Goal: Information Seeking & Learning: Learn about a topic

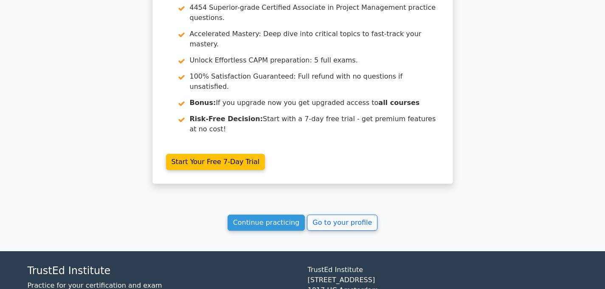
scroll to position [1591, 0]
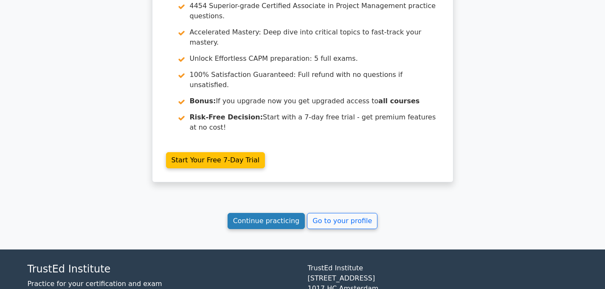
click at [281, 213] on link "Continue practicing" at bounding box center [266, 221] width 78 height 16
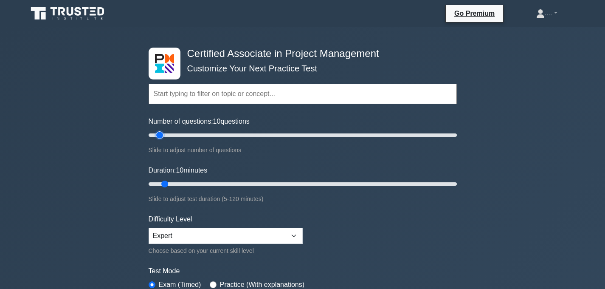
type input "15"
click at [171, 134] on input "Number of questions: 10 questions" at bounding box center [303, 135] width 308 height 10
type input "15"
click at [172, 182] on input "Duration: 10 minutes" at bounding box center [303, 184] width 308 height 10
click at [171, 234] on select "Beginner Intermediate Expert" at bounding box center [226, 235] width 154 height 16
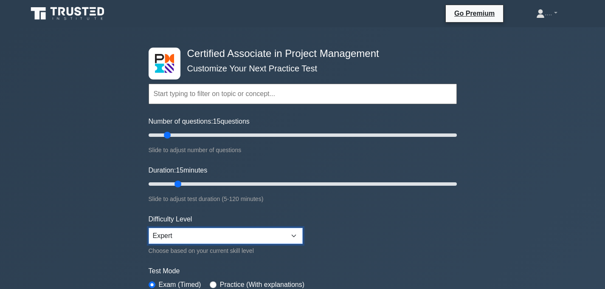
select select "intermediate"
click at [149, 227] on select "Beginner Intermediate Expert" at bounding box center [226, 235] width 154 height 16
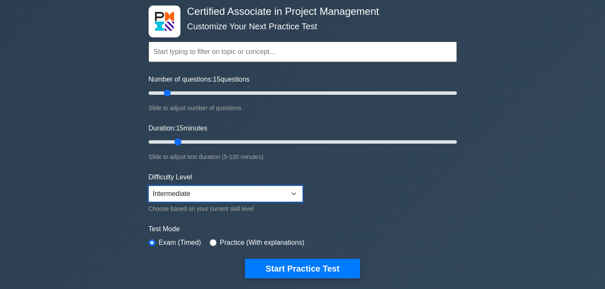
scroll to position [42, 0]
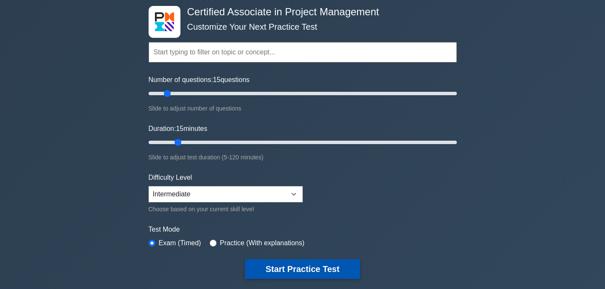
click at [272, 264] on button "Start Practice Test" at bounding box center [302, 269] width 115 height 20
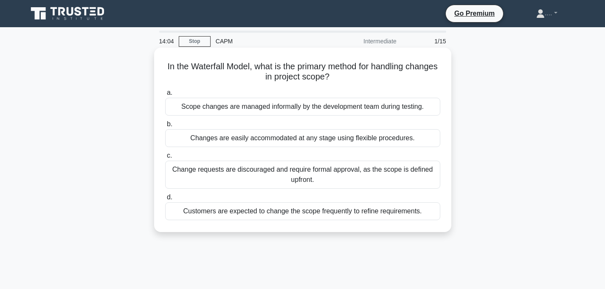
click at [175, 107] on div "Scope changes are managed informally by the development team during testing." at bounding box center [302, 107] width 275 height 18
click at [165, 95] on input "a. Scope changes are managed informally by the development team during testing." at bounding box center [165, 93] width 0 height 6
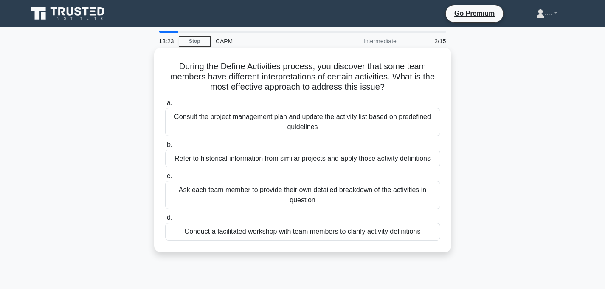
click at [174, 233] on div "Conduct a facilitated workshop with team members to clarify activity definitions" at bounding box center [302, 231] width 275 height 18
click at [165, 220] on input "d. Conduct a facilitated workshop with team members to clarify activity definit…" at bounding box center [165, 218] width 0 height 6
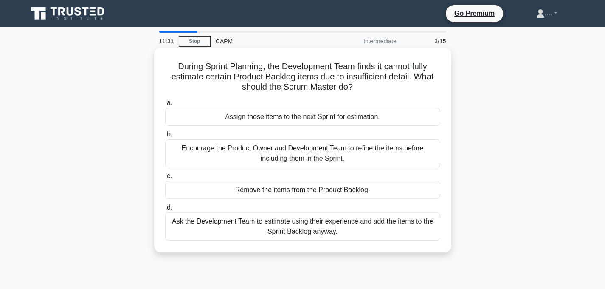
click at [335, 118] on div "Assign those items to the next Sprint for estimation." at bounding box center [302, 117] width 275 height 18
click at [165, 106] on input "a. Assign those items to the next Sprint for estimation." at bounding box center [165, 103] width 0 height 6
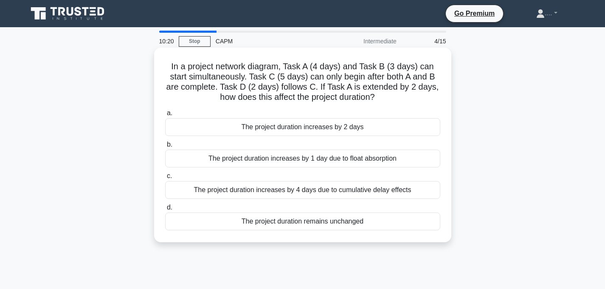
click at [286, 191] on div "The project duration increases by 4 days due to cumulative delay effects" at bounding box center [302, 190] width 275 height 18
click at [165, 179] on input "c. The project duration increases by 4 days due to cumulative delay effects" at bounding box center [165, 176] width 0 height 6
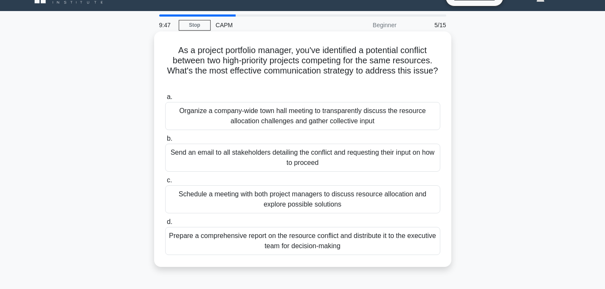
scroll to position [20, 0]
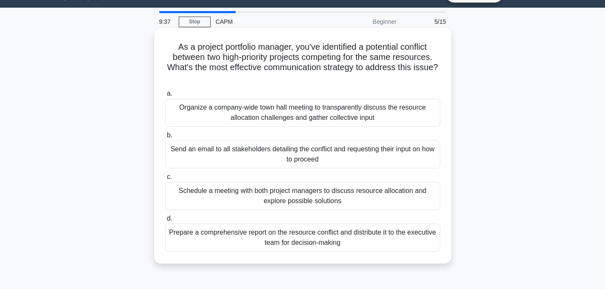
click at [295, 198] on div "Schedule a meeting with both project managers to discuss resource allocation an…" at bounding box center [302, 196] width 275 height 28
click at [165, 179] on input "c. Schedule a meeting with both project managers to discuss resource allocation…" at bounding box center [165, 177] width 0 height 6
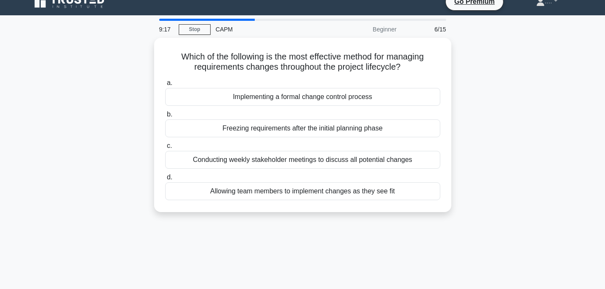
scroll to position [15, 0]
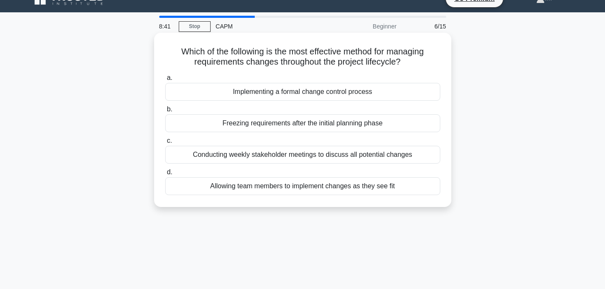
click at [314, 90] on div "Implementing a formal change control process" at bounding box center [302, 92] width 275 height 18
click at [165, 81] on input "a. Implementing a formal change control process" at bounding box center [165, 78] width 0 height 6
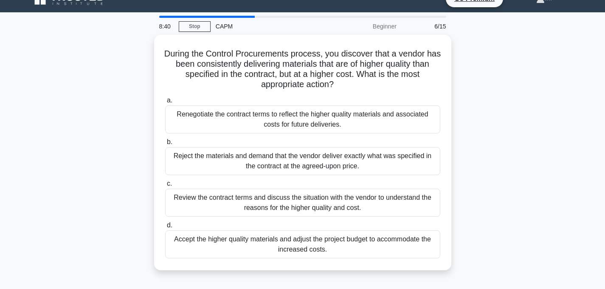
scroll to position [0, 0]
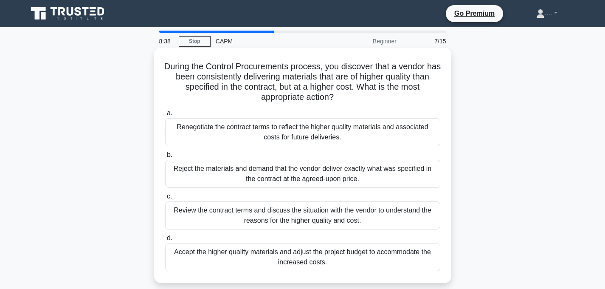
click at [318, 84] on h5 "During the Control Procurements process, you discover that a vendor has been co…" at bounding box center [302, 82] width 277 height 42
click at [278, 222] on div "Review the contract terms and discuss the situation with the vendor to understa…" at bounding box center [302, 215] width 275 height 28
click at [165, 199] on input "c. Review the contract terms and discuss the situation with the vendor to under…" at bounding box center [165, 196] width 0 height 6
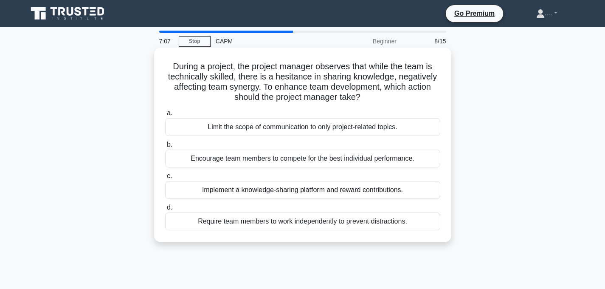
click at [271, 191] on div "Implement a knowledge-sharing platform and reward contributions." at bounding box center [302, 190] width 275 height 18
click at [165, 179] on input "c. Implement a knowledge-sharing platform and reward contributions." at bounding box center [165, 176] width 0 height 6
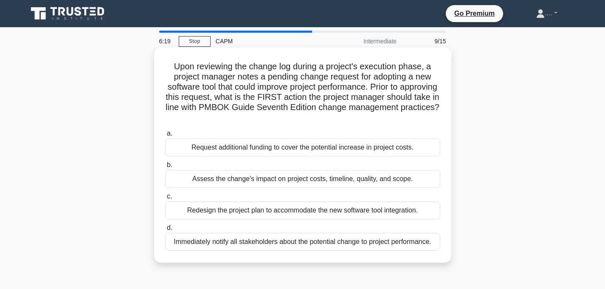
click at [286, 184] on div "Assess the change's impact on project costs, timeline, quality, and scope." at bounding box center [302, 179] width 275 height 18
click at [165, 168] on input "b. Assess the change's impact on project costs, timeline, quality, and scope." at bounding box center [165, 165] width 0 height 6
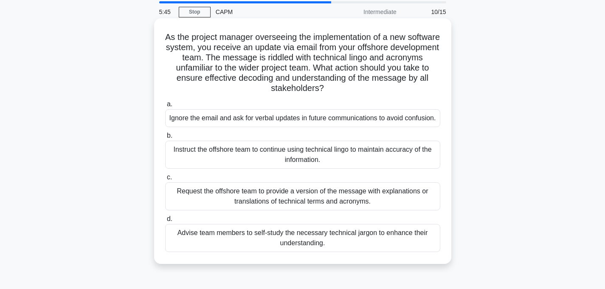
scroll to position [31, 0]
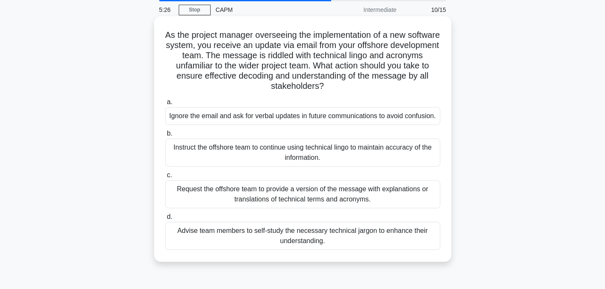
click at [258, 208] on div "Request the offshore team to provide a version of the message with explanations…" at bounding box center [302, 194] width 275 height 28
click at [165, 178] on input "c. Request the offshore team to provide a version of the message with explanati…" at bounding box center [165, 175] width 0 height 6
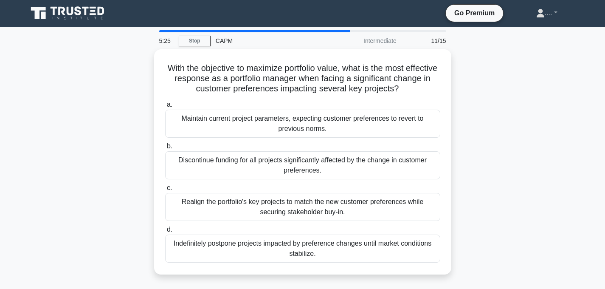
scroll to position [0, 0]
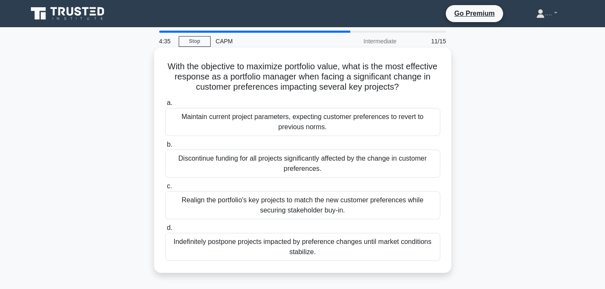
click at [179, 211] on div "Realign the portfolio's key projects to match the new customer preferences whil…" at bounding box center [302, 205] width 275 height 28
click at [165, 189] on input "c. Realign the portfolio's key projects to match the new customer preferences w…" at bounding box center [165, 186] width 0 height 6
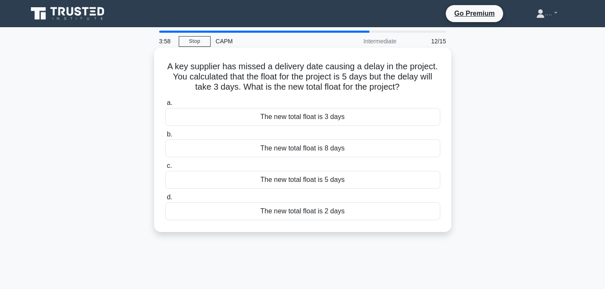
drag, startPoint x: 168, startPoint y: 63, endPoint x: 408, endPoint y: 81, distance: 240.4
click at [412, 85] on h5 "A key supplier has missed a delivery date causing a delay in the project. You c…" at bounding box center [302, 76] width 277 height 31
copy h5 "A key supplier has missed a delivery date causing a delay in the project. You c…"
click at [244, 215] on div "The new total float is 2 days" at bounding box center [302, 211] width 275 height 18
click at [165, 200] on input "d. The new total float is 2 days" at bounding box center [165, 197] width 0 height 6
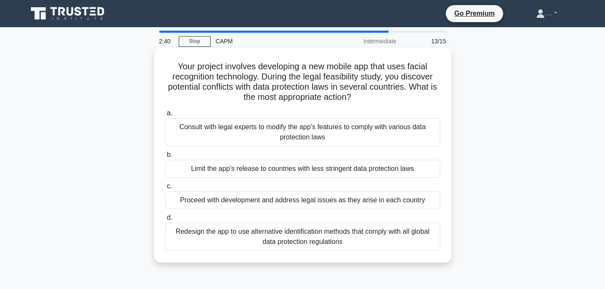
click at [415, 142] on div "Consult with legal experts to modify the app's features to comply with various …" at bounding box center [302, 132] width 275 height 28
click at [165, 116] on input "a. Consult with legal experts to modify the app's features to comply with vario…" at bounding box center [165, 113] width 0 height 6
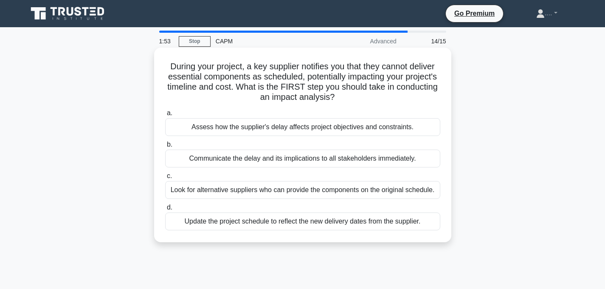
click at [308, 126] on div "Assess how the supplier's delay affects project objectives and constraints." at bounding box center [302, 127] width 275 height 18
click at [165, 116] on input "a. Assess how the supplier's delay affects project objectives and constraints." at bounding box center [165, 113] width 0 height 6
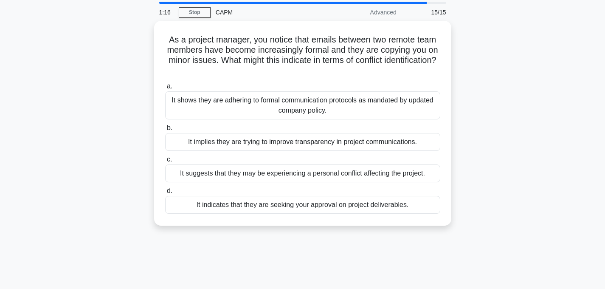
scroll to position [29, 0]
click at [170, 241] on div "1:10 Stop CAPM Advanced 15/15 As a project manager, you notice that emails betw…" at bounding box center [302, 213] width 560 height 424
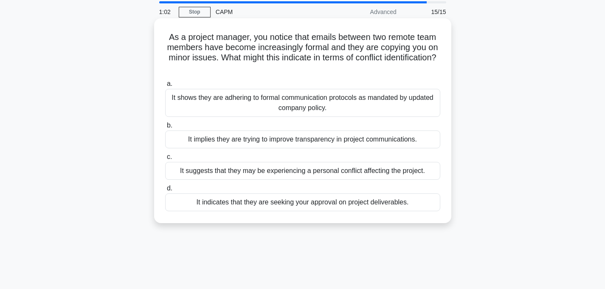
click at [225, 173] on div "It suggests that they may be experiencing a personal conflict affecting the pro…" at bounding box center [302, 171] width 275 height 18
click at [165, 160] on input "c. It suggests that they may be experiencing a personal conflict affecting the …" at bounding box center [165, 157] width 0 height 6
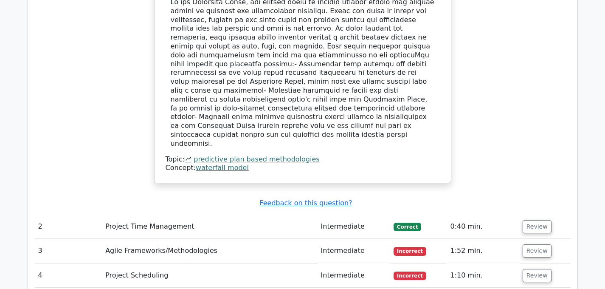
scroll to position [1165, 0]
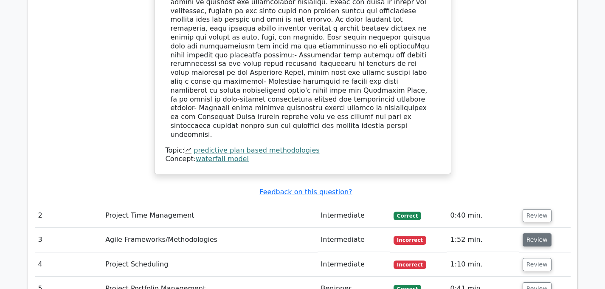
click at [539, 233] on button "Review" at bounding box center [536, 239] width 29 height 13
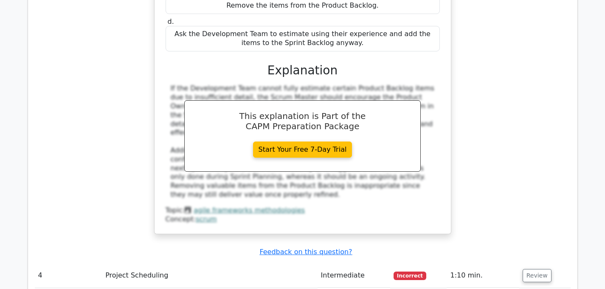
scroll to position [1577, 0]
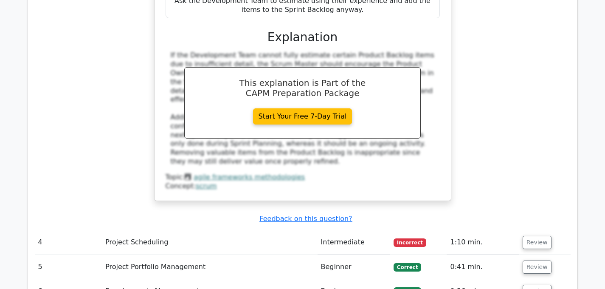
click at [540, 236] on button "Review" at bounding box center [536, 242] width 29 height 13
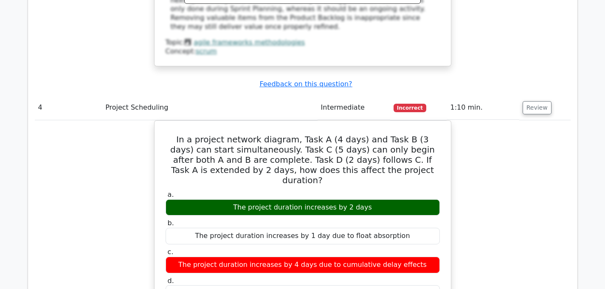
scroll to position [1713, 0]
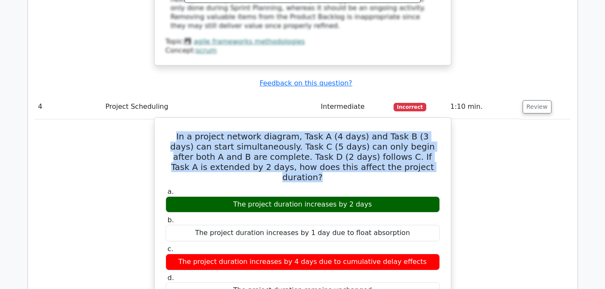
drag, startPoint x: 170, startPoint y: 59, endPoint x: 446, endPoint y: 93, distance: 278.0
copy h5 "In a project network diagram, Task A (4 days) and Task B (3 days) can start sim…"
click at [425, 131] on h5 "In a project network diagram, Task A (4 days) and Task B (3 days) can start sim…" at bounding box center [303, 156] width 276 height 51
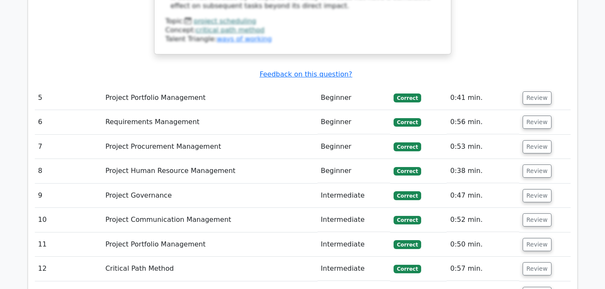
scroll to position [2319, 0]
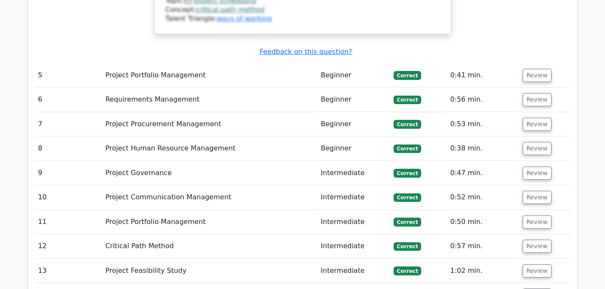
scroll to position [2318, 0]
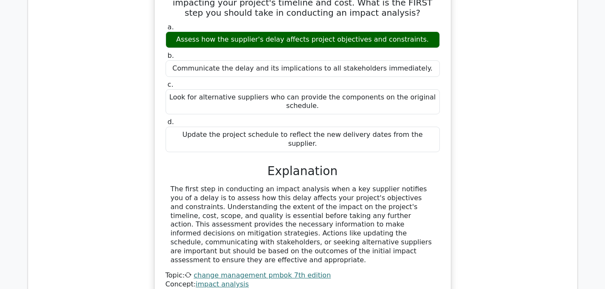
scroll to position [2681, 0]
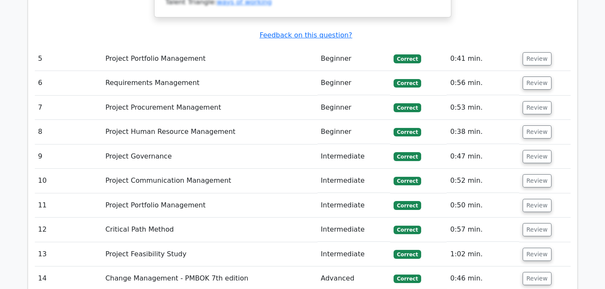
scroll to position [2333, 0]
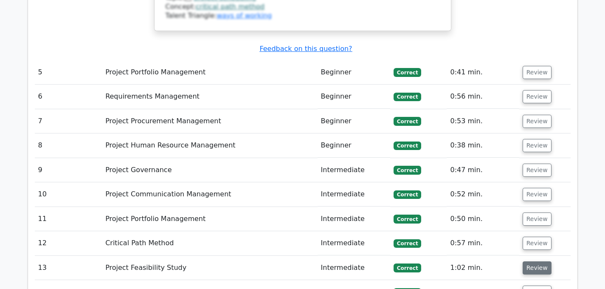
click at [545, 261] on button "Review" at bounding box center [536, 267] width 29 height 13
click at [543, 236] on button "Review" at bounding box center [536, 242] width 29 height 13
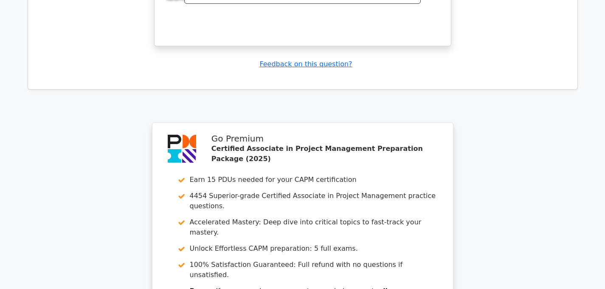
scroll to position [4228, 0]
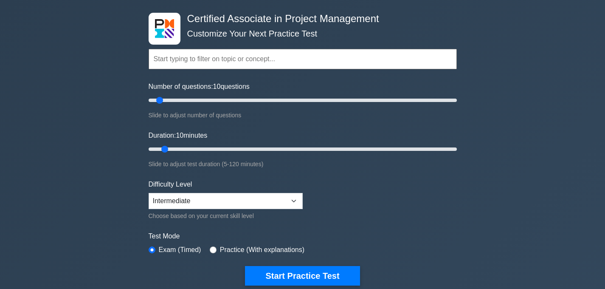
scroll to position [36, 0]
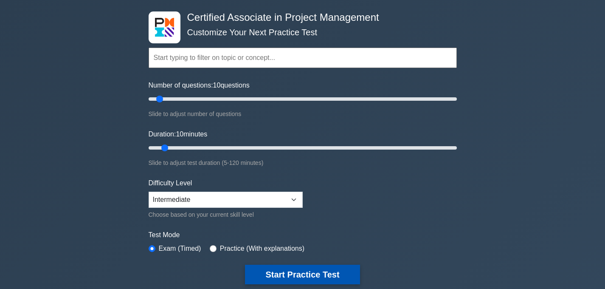
click at [247, 273] on button "Start Practice Test" at bounding box center [302, 274] width 115 height 20
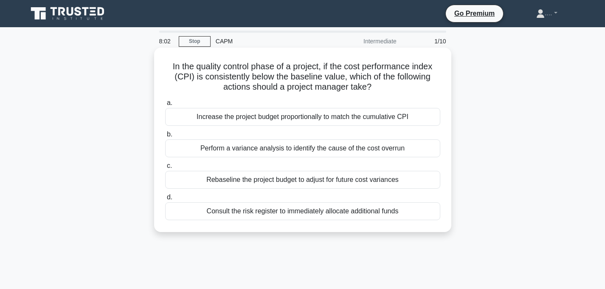
click at [228, 189] on div "a. Increase the project budget proportionally to match the cumulative CPI b. Pe…" at bounding box center [302, 159] width 285 height 126
click at [241, 150] on div "Perform a variance analysis to identify the cause of the cost overrun" at bounding box center [302, 148] width 275 height 18
click at [165, 137] on input "b. Perform a variance analysis to identify the cause of the cost overrun" at bounding box center [165, 135] width 0 height 6
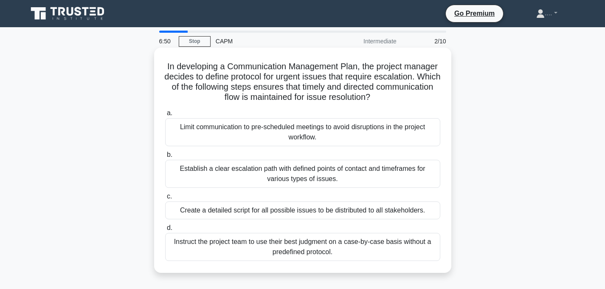
click at [320, 173] on div "Establish a clear escalation path with defined points of contact and timeframes…" at bounding box center [302, 174] width 275 height 28
click at [165, 157] on input "b. Establish a clear escalation path with defined points of contact and timefra…" at bounding box center [165, 155] width 0 height 6
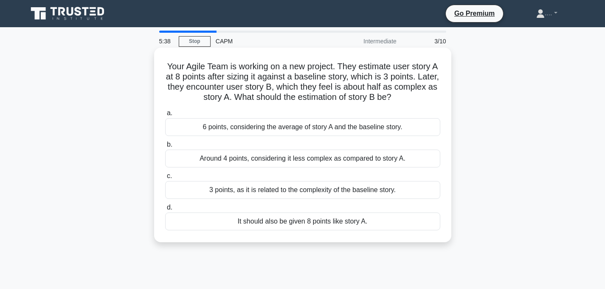
click at [270, 158] on div "Around 4 points, considering it less complex as compared to story A." at bounding box center [302, 158] width 275 height 18
click at [165, 147] on input "b. Around 4 points, considering it less complex as compared to story A." at bounding box center [165, 145] width 0 height 6
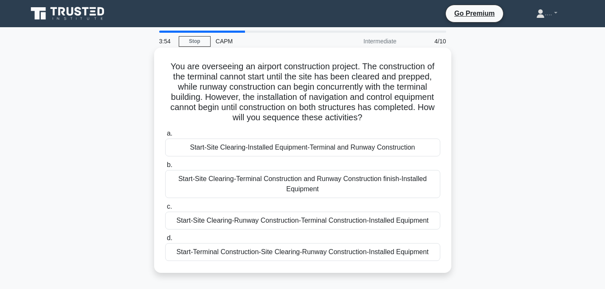
click at [314, 69] on h5 "You are overseeing an airport construction project. The construction of the ter…" at bounding box center [302, 92] width 277 height 62
click at [262, 188] on div "Start-Site Clearing-Terminal Construction and Runway Construction finish-Instal…" at bounding box center [302, 184] width 275 height 28
click at [165, 168] on input "b. Start-Site Clearing-Terminal Construction and Runway Construction finish-Ins…" at bounding box center [165, 165] width 0 height 6
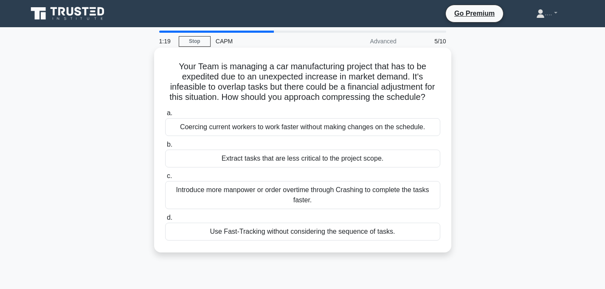
click at [232, 232] on div "Use Fast-Tracking without considering the sequence of tasks." at bounding box center [302, 231] width 275 height 18
click at [165, 220] on input "d. Use Fast-Tracking without considering the sequence of tasks." at bounding box center [165, 218] width 0 height 6
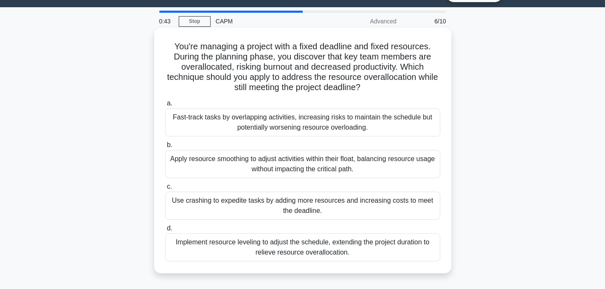
scroll to position [22, 0]
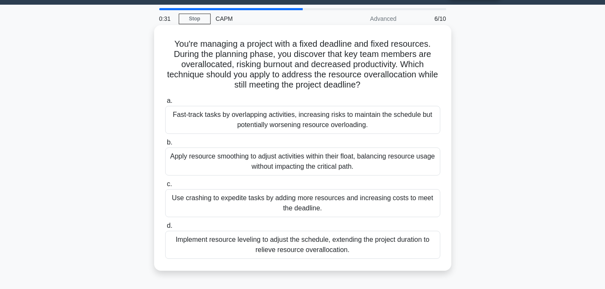
click at [351, 174] on div "Apply resource smoothing to adjust activities within their float, balancing res…" at bounding box center [302, 161] width 275 height 28
click at [165, 145] on input "b. Apply resource smoothing to adjust activities within their float, balancing …" at bounding box center [165, 143] width 0 height 6
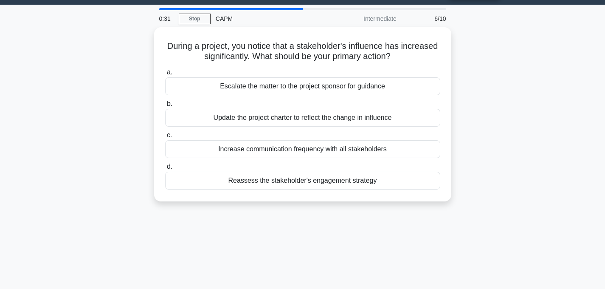
scroll to position [0, 0]
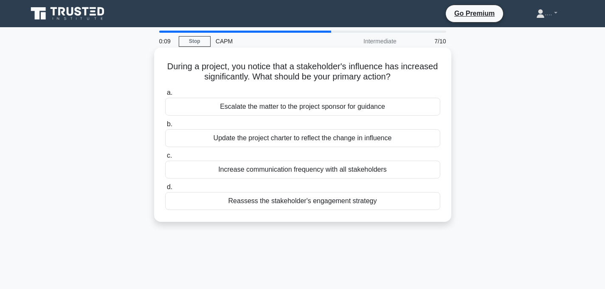
click at [287, 204] on div "Reassess the stakeholder's engagement strategy" at bounding box center [302, 201] width 275 height 18
click at [165, 190] on input "d. Reassess the stakeholder's engagement strategy" at bounding box center [165, 187] width 0 height 6
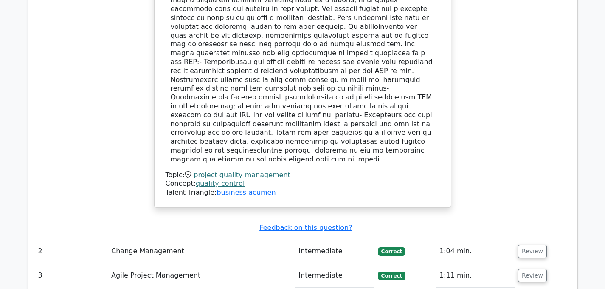
scroll to position [965, 0]
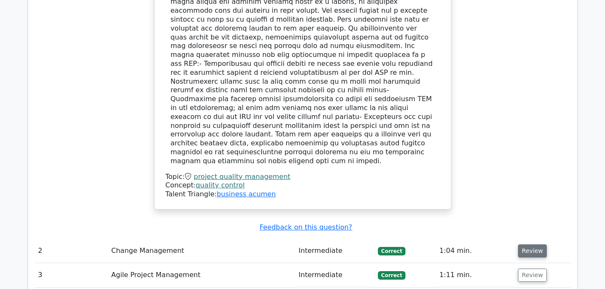
click at [527, 244] on button "Review" at bounding box center [532, 250] width 29 height 13
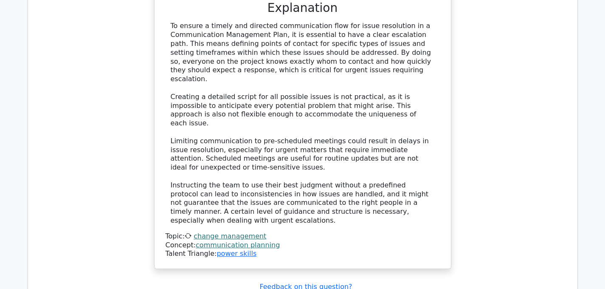
scroll to position [1457, 0]
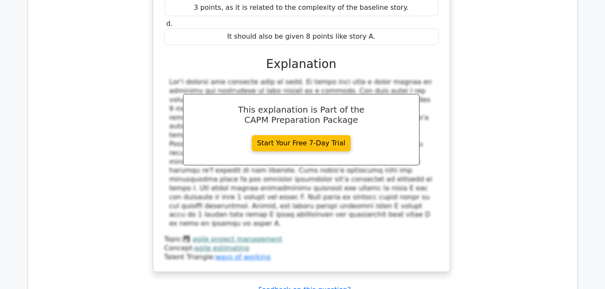
scroll to position [1916, 0]
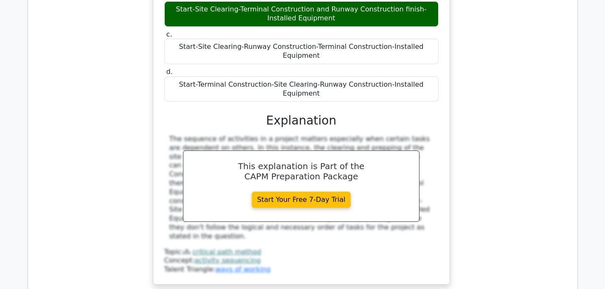
scroll to position [2369, 0]
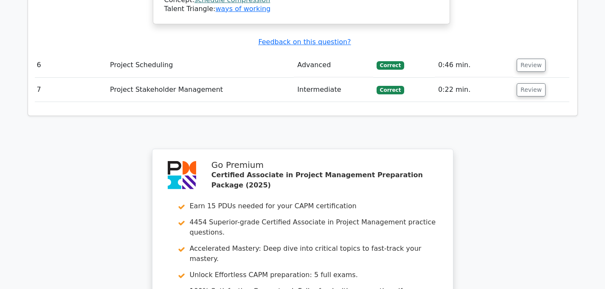
scroll to position [3118, 0]
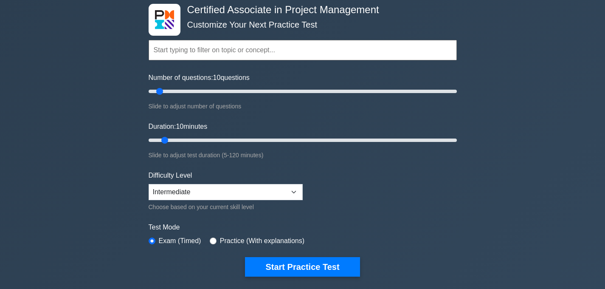
scroll to position [45, 0]
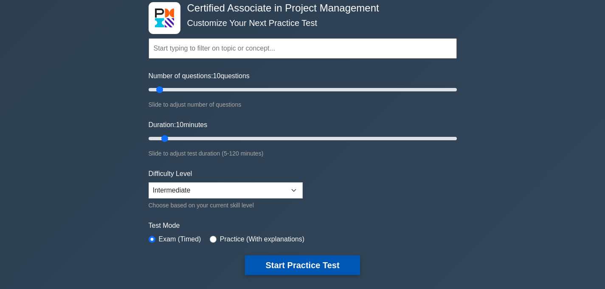
click at [267, 266] on button "Start Practice Test" at bounding box center [302, 265] width 115 height 20
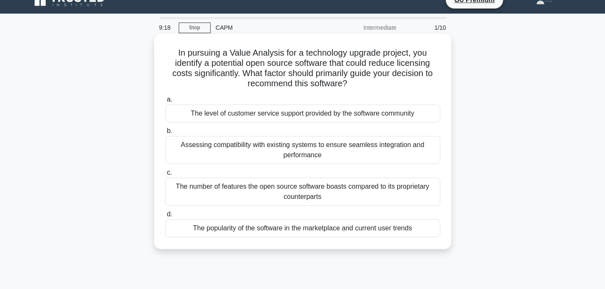
scroll to position [17, 0]
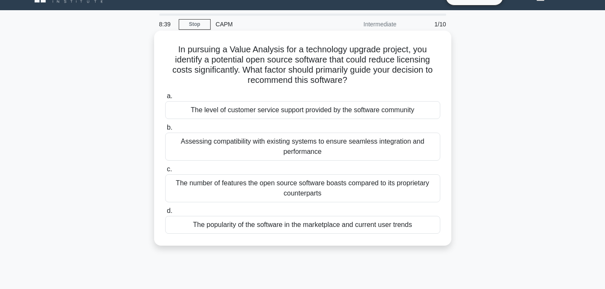
click at [261, 149] on div "Assessing compatibility with existing systems to ensure seamless integration an…" at bounding box center [302, 146] width 275 height 28
click at [165, 130] on input "b. Assessing compatibility with existing systems to ensure seamless integration…" at bounding box center [165, 128] width 0 height 6
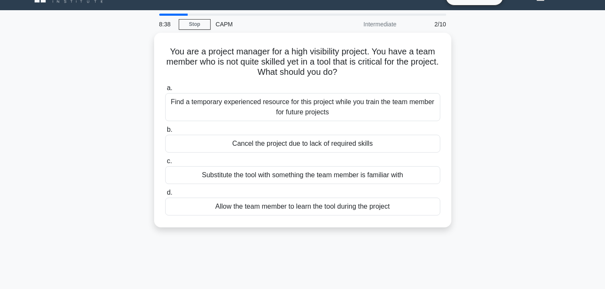
scroll to position [0, 0]
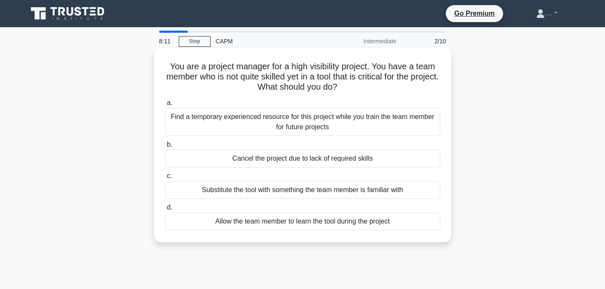
click at [278, 118] on div "Find a temporary experienced resource for this project while you train the team…" at bounding box center [302, 122] width 275 height 28
click at [165, 106] on input "a. Find a temporary experienced resource for this project while you train the t…" at bounding box center [165, 103] width 0 height 6
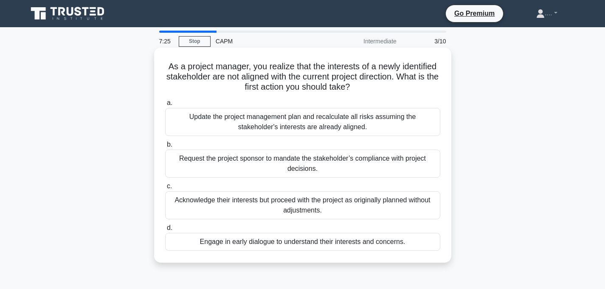
click at [177, 246] on div "Engage in early dialogue to understand their interests and concerns." at bounding box center [302, 242] width 275 height 18
click at [165, 230] on input "d. Engage in early dialogue to understand their interests and concerns." at bounding box center [165, 228] width 0 height 6
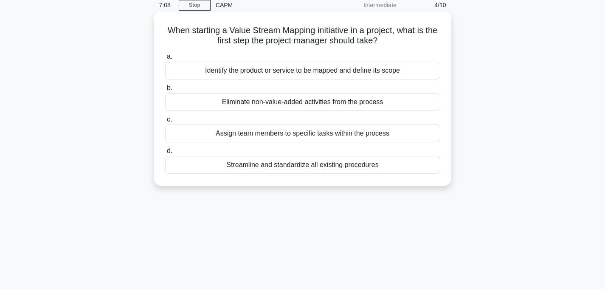
scroll to position [38, 0]
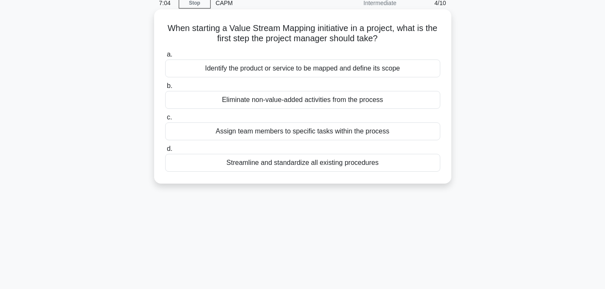
click at [237, 70] on div "Identify the product or service to be mapped and define its scope" at bounding box center [302, 68] width 275 height 18
click at [165, 57] on input "a. Identify the product or service to be mapped and define its scope" at bounding box center [165, 55] width 0 height 6
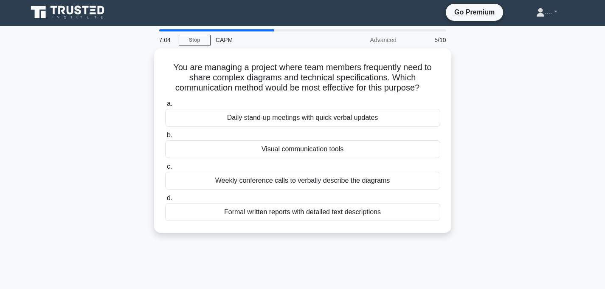
scroll to position [0, 0]
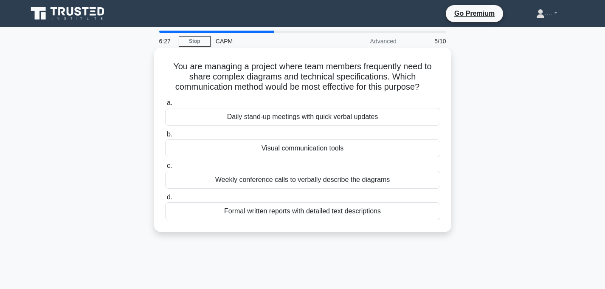
click at [290, 152] on div "Visual communication tools" at bounding box center [302, 148] width 275 height 18
click at [165, 137] on input "b. Visual communication tools" at bounding box center [165, 135] width 0 height 6
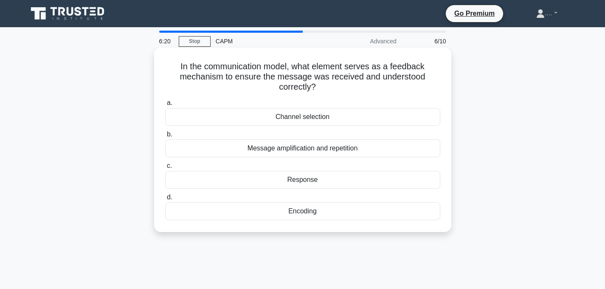
click at [315, 73] on h5 "In the communication model, what element serves as a feedback mechanism to ensu…" at bounding box center [302, 76] width 277 height 31
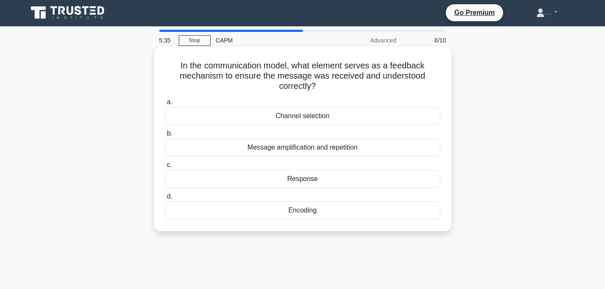
click at [281, 182] on div "Response" at bounding box center [302, 179] width 275 height 18
click at [165, 168] on input "c. Response" at bounding box center [165, 165] width 0 height 6
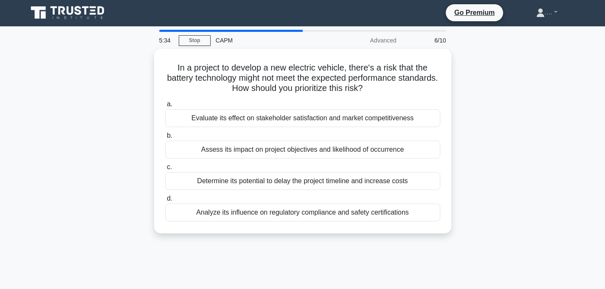
scroll to position [0, 0]
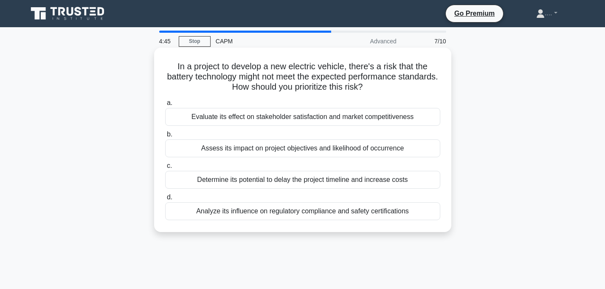
click at [308, 146] on div "Assess its impact on project objectives and likelihood of occurrence" at bounding box center [302, 148] width 275 height 18
click at [165, 137] on input "b. Assess its impact on project objectives and likelihood of occurrence" at bounding box center [165, 135] width 0 height 6
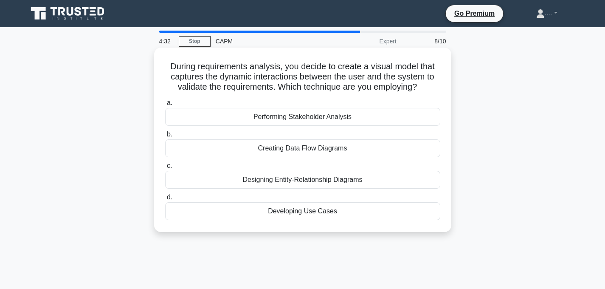
click at [305, 83] on h5 "During requirements analysis, you decide to create a visual model that captures…" at bounding box center [302, 76] width 277 height 31
click at [263, 179] on div "Designing Entity-Relationship Diagrams" at bounding box center [302, 180] width 275 height 18
click at [165, 168] on input "c. Designing Entity-Relationship Diagrams" at bounding box center [165, 166] width 0 height 6
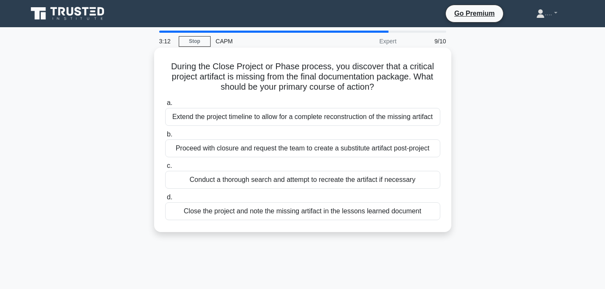
click at [238, 217] on div "Close the project and note the missing artifact in the lessons learned document" at bounding box center [302, 211] width 275 height 18
click at [165, 200] on input "d. Close the project and note the missing artifact in the lessons learned docum…" at bounding box center [165, 197] width 0 height 6
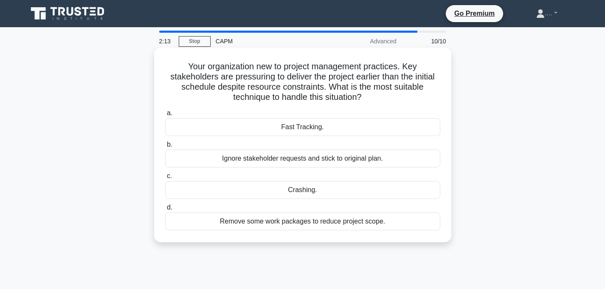
click at [349, 128] on div "Fast Tracking." at bounding box center [302, 127] width 275 height 18
click at [165, 116] on input "a. Fast Tracking." at bounding box center [165, 113] width 0 height 6
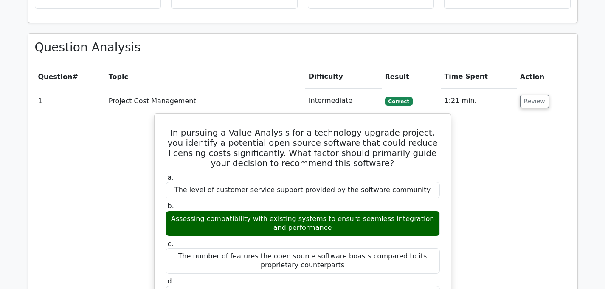
scroll to position [721, 0]
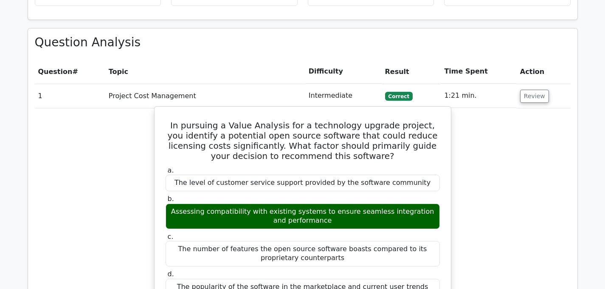
click at [232, 166] on label "a. The level of customer service support provided by the software community" at bounding box center [302, 178] width 274 height 25
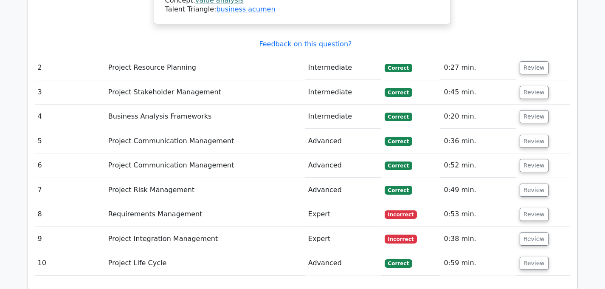
scroll to position [1213, 0]
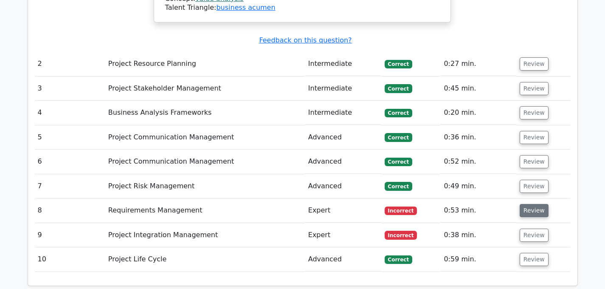
click at [523, 204] on button "Review" at bounding box center [533, 210] width 29 height 13
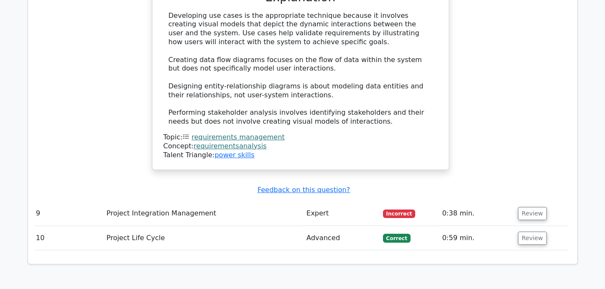
scroll to position [1633, 0]
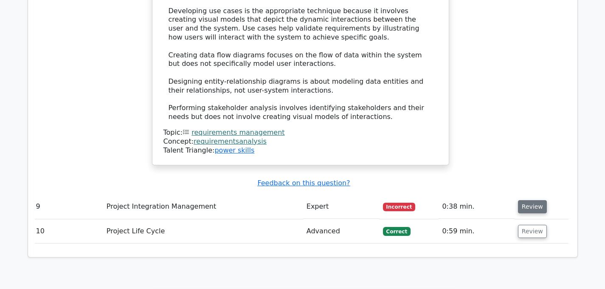
click at [532, 200] on button "Review" at bounding box center [532, 206] width 29 height 13
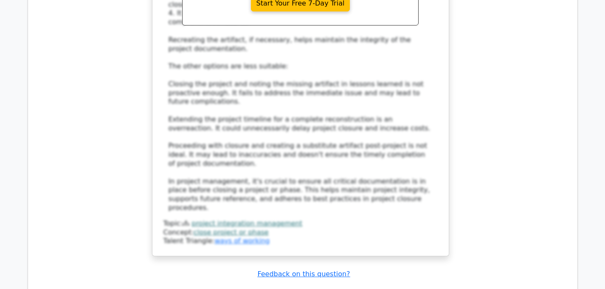
scroll to position [2137, 0]
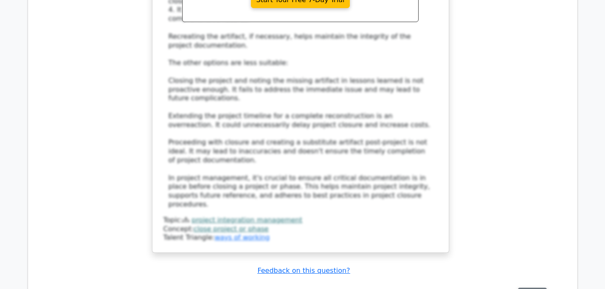
click at [538, 287] on button "Review" at bounding box center [532, 293] width 29 height 13
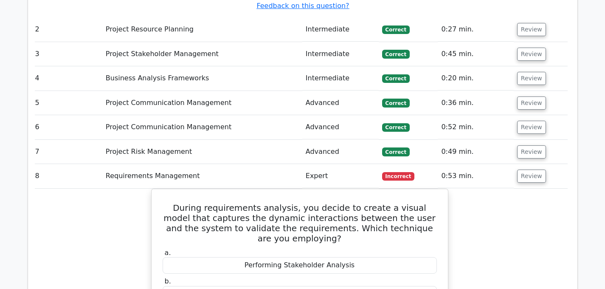
scroll to position [1246, 0]
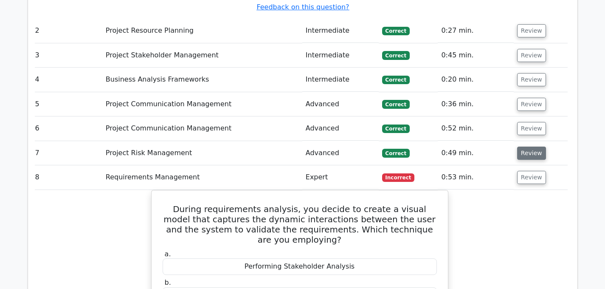
click at [530, 146] on button "Review" at bounding box center [531, 152] width 29 height 13
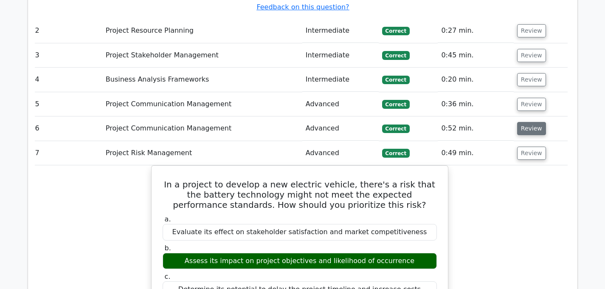
click at [526, 122] on button "Review" at bounding box center [531, 128] width 29 height 13
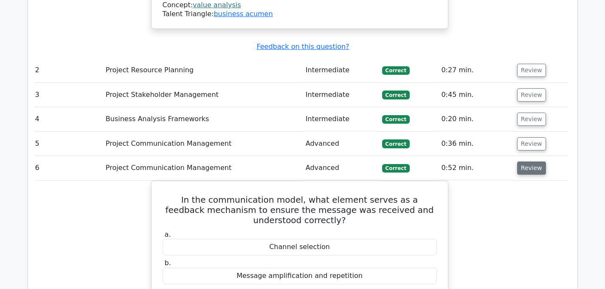
scroll to position [1209, 0]
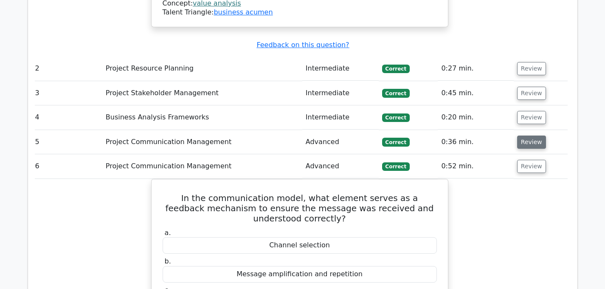
click at [523, 135] on button "Review" at bounding box center [531, 141] width 29 height 13
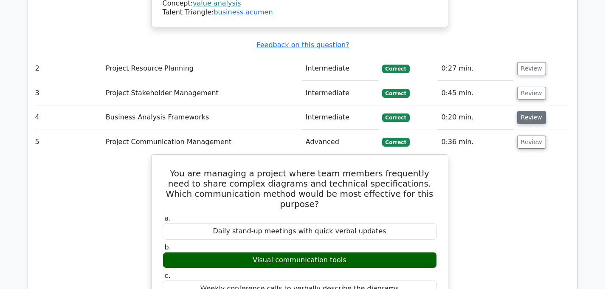
click at [525, 111] on button "Review" at bounding box center [531, 117] width 29 height 13
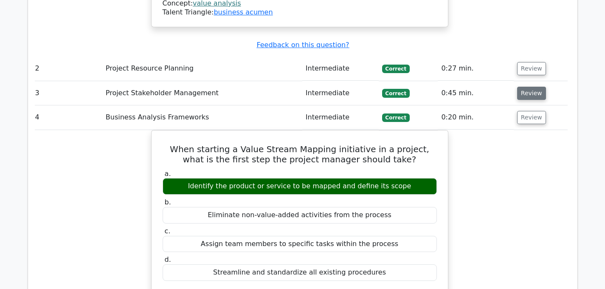
click at [527, 87] on button "Review" at bounding box center [531, 93] width 29 height 13
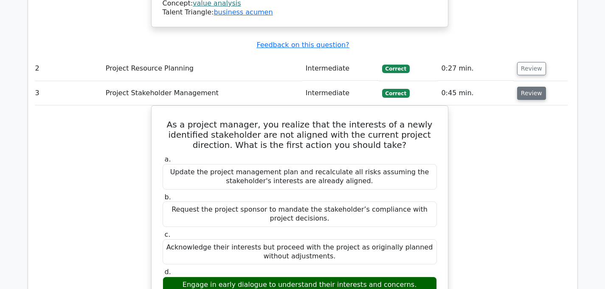
scroll to position [1210, 0]
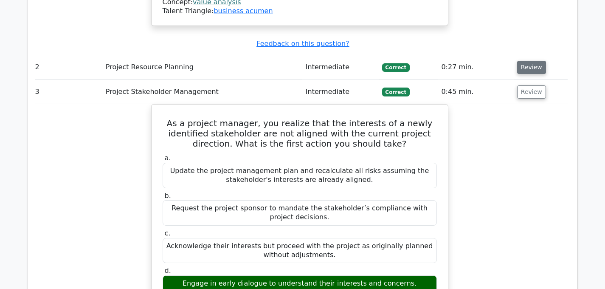
click at [522, 61] on button "Review" at bounding box center [531, 67] width 29 height 13
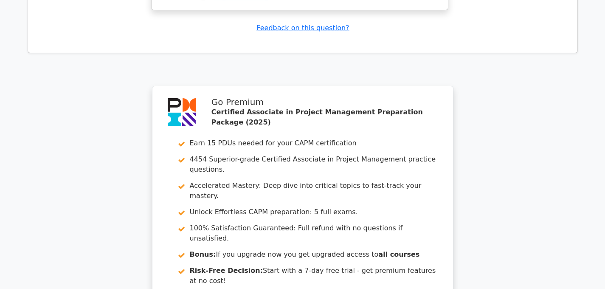
scroll to position [5570, 0]
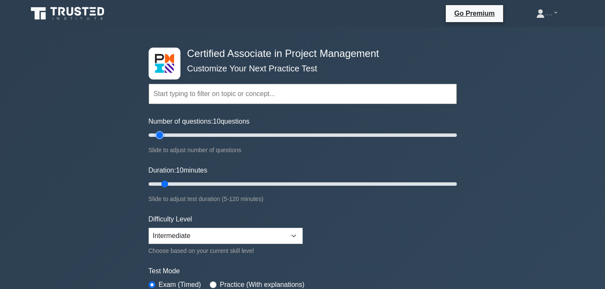
type input "5"
click at [150, 135] on input "Number of questions: 10 questions" at bounding box center [303, 135] width 308 height 10
type input "5"
click at [151, 183] on input "Duration: 10 minutes" at bounding box center [303, 184] width 308 height 10
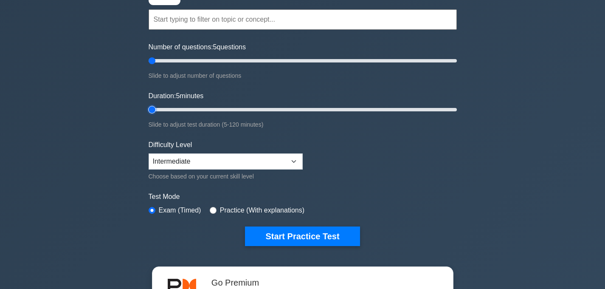
scroll to position [80, 0]
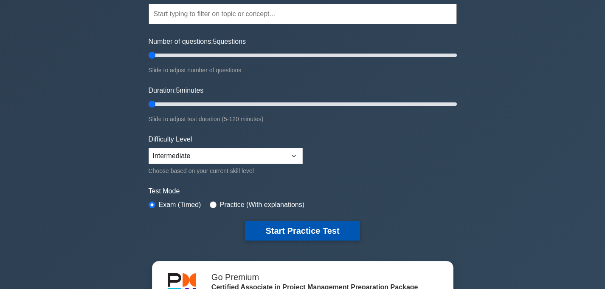
click at [324, 236] on button "Start Practice Test" at bounding box center [302, 231] width 115 height 20
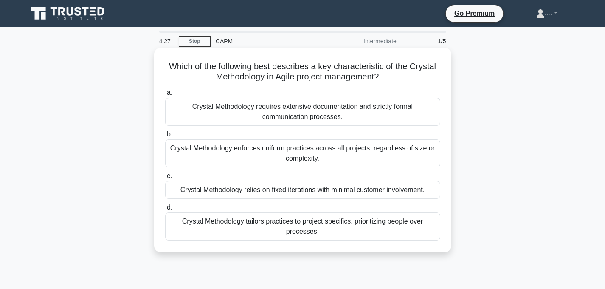
click at [321, 149] on div "Crystal Methodology enforces uniform practices across all projects, regardless …" at bounding box center [302, 153] width 275 height 28
click at [165, 137] on input "b. Crystal Methodology enforces uniform practices across all projects, regardle…" at bounding box center [165, 135] width 0 height 6
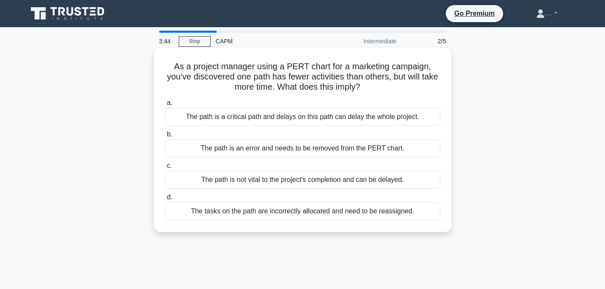
click at [313, 120] on div "The path is a critical path and delays on this path can delay the whole project." at bounding box center [302, 117] width 275 height 18
click at [165, 106] on input "a. The path is a critical path and delays on this path can delay the whole proj…" at bounding box center [165, 103] width 0 height 6
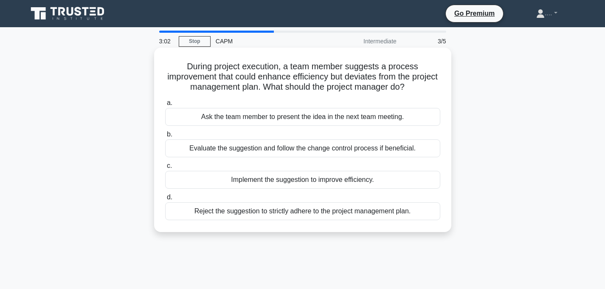
click at [334, 149] on div "Evaluate the suggestion and follow the change control process if beneficial." at bounding box center [302, 148] width 275 height 18
click at [165, 137] on input "b. Evaluate the suggestion and follow the change control process if beneficial." at bounding box center [165, 135] width 0 height 6
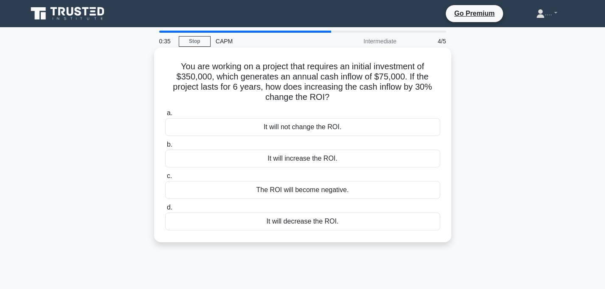
click at [329, 159] on div "It will increase the ROI." at bounding box center [302, 158] width 275 height 18
click at [165, 147] on input "b. It will increase the ROI." at bounding box center [165, 145] width 0 height 6
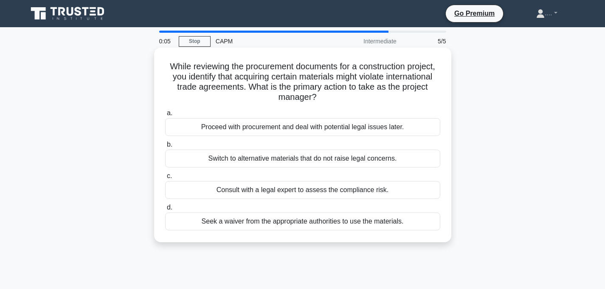
click at [302, 190] on div "Consult with a legal expert to assess the compliance risk." at bounding box center [302, 190] width 275 height 18
click at [165, 179] on input "c. Consult with a legal expert to assess the compliance risk." at bounding box center [165, 176] width 0 height 6
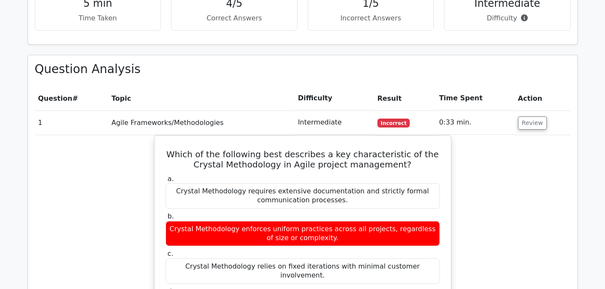
scroll to position [606, 0]
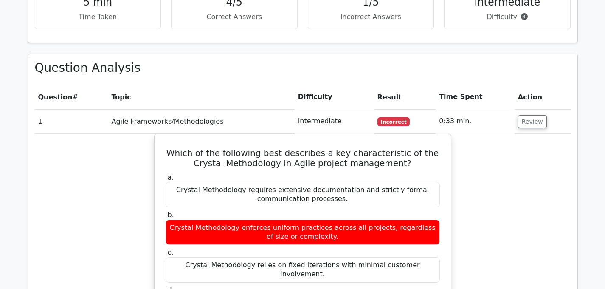
click at [302, 210] on label "b. Crystal Methodology enforces uniform practices across all projects, regardle…" at bounding box center [302, 227] width 274 height 34
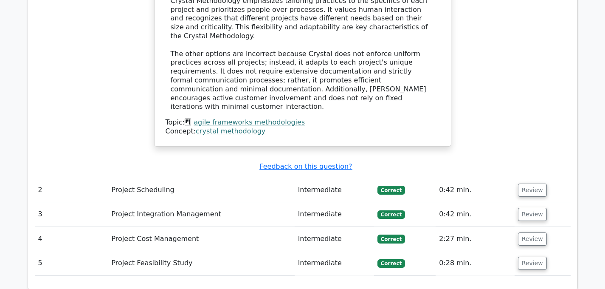
scroll to position [958, 0]
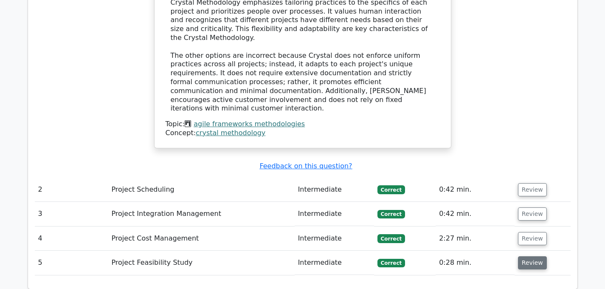
click at [540, 256] on button "Review" at bounding box center [532, 262] width 29 height 13
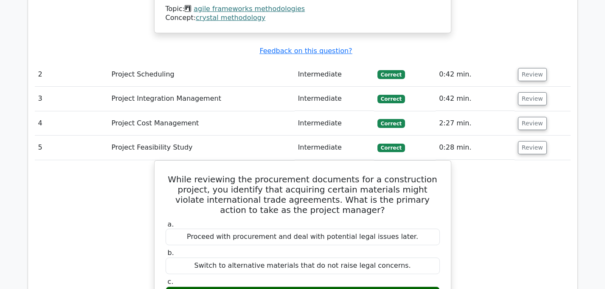
scroll to position [1072, 0]
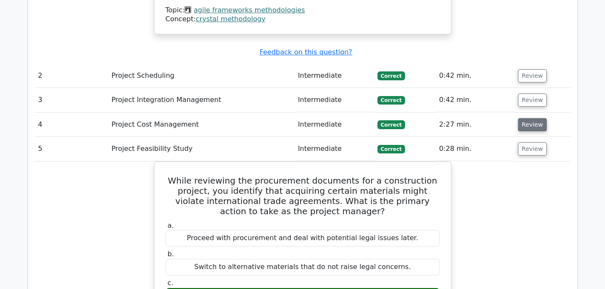
click at [527, 118] on button "Review" at bounding box center [532, 124] width 29 height 13
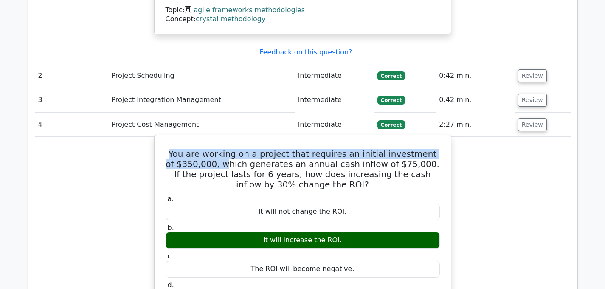
drag, startPoint x: 186, startPoint y: 101, endPoint x: 224, endPoint y: 111, distance: 38.8
click at [174, 149] on h5 "You are working on a project that requires an initial investment of $350,000, w…" at bounding box center [303, 169] width 276 height 41
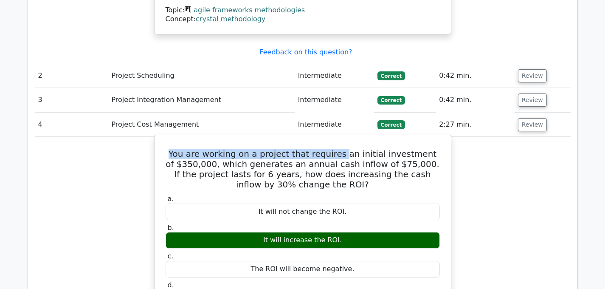
scroll to position [1071, 0]
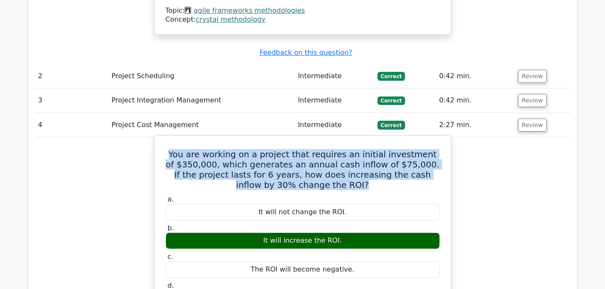
drag, startPoint x: 182, startPoint y: 103, endPoint x: 342, endPoint y: 126, distance: 161.3
click at [342, 149] on h5 "You are working on a project that requires an initial investment of $350,000, w…" at bounding box center [303, 169] width 276 height 41
copy h5 "You are working on a project that requires an initial investment of $350,000, w…"
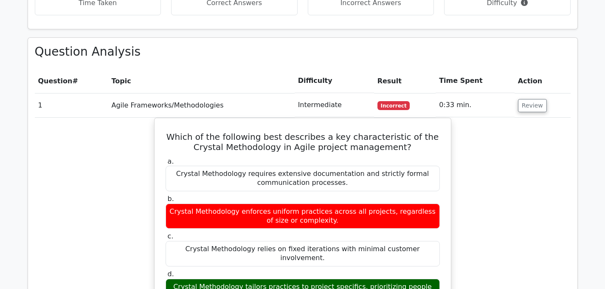
scroll to position [620, 0]
